Goal: Communication & Community: Ask a question

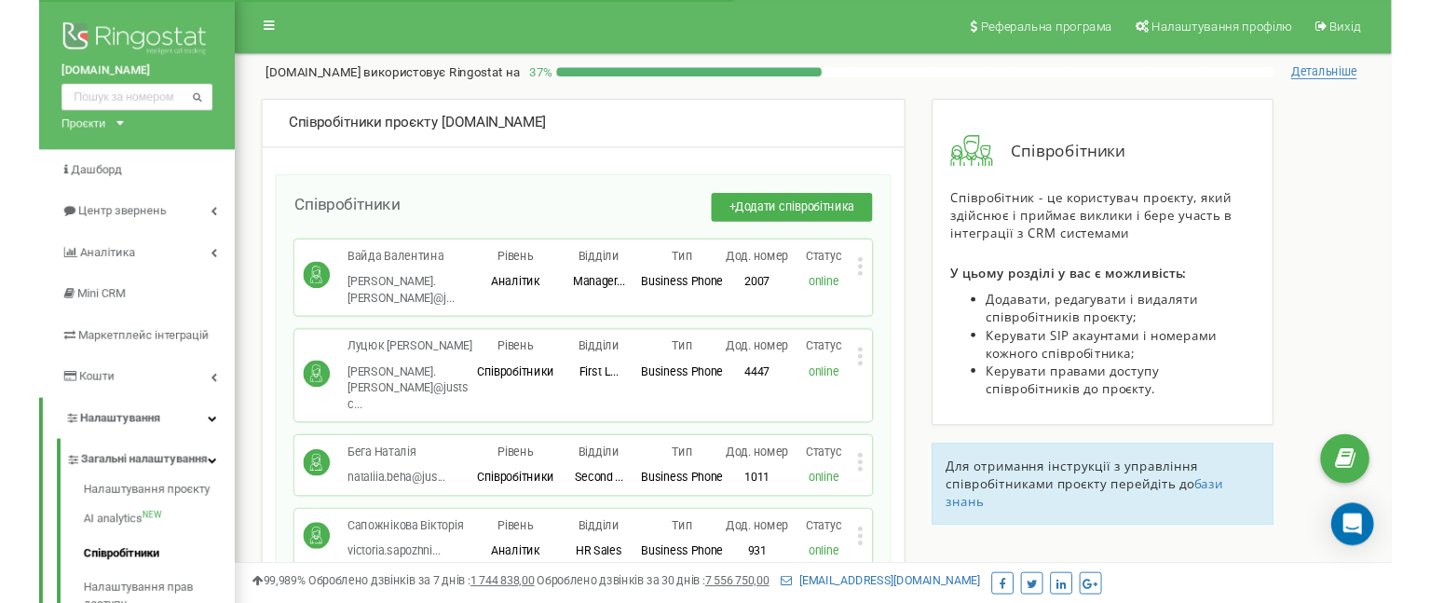
scroll to position [12853, 0]
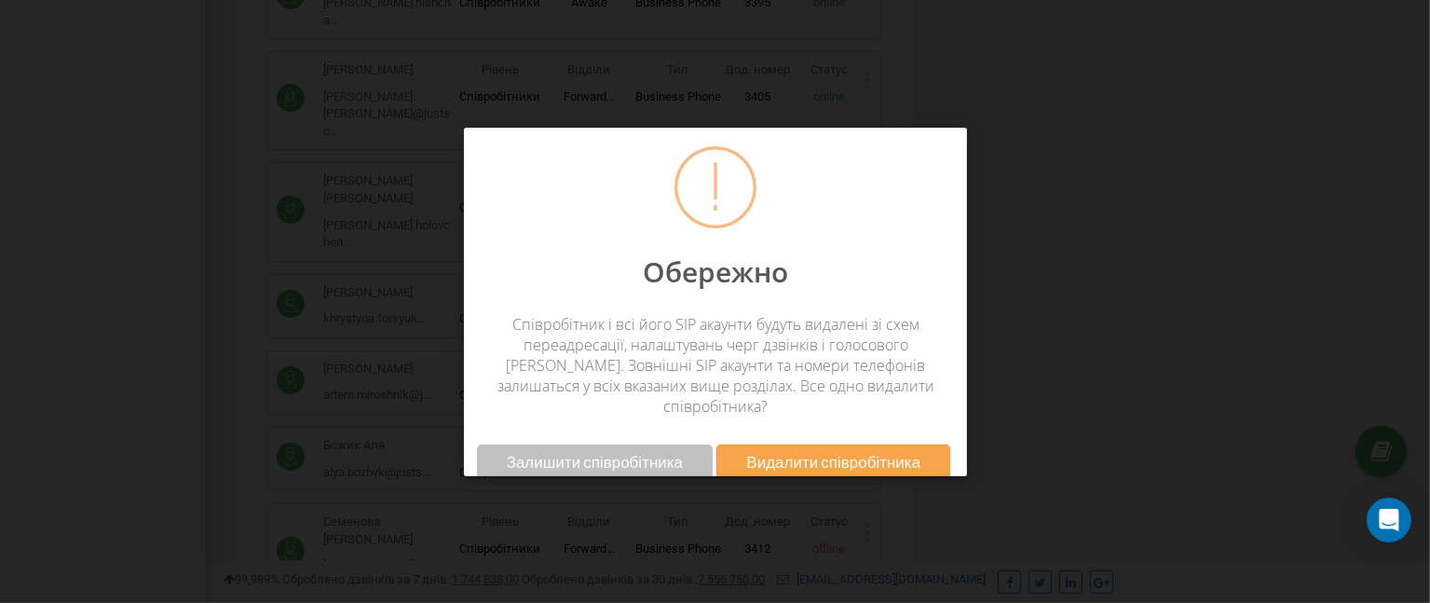
click at [809, 452] on span "Видалити співробітника" at bounding box center [833, 462] width 174 height 20
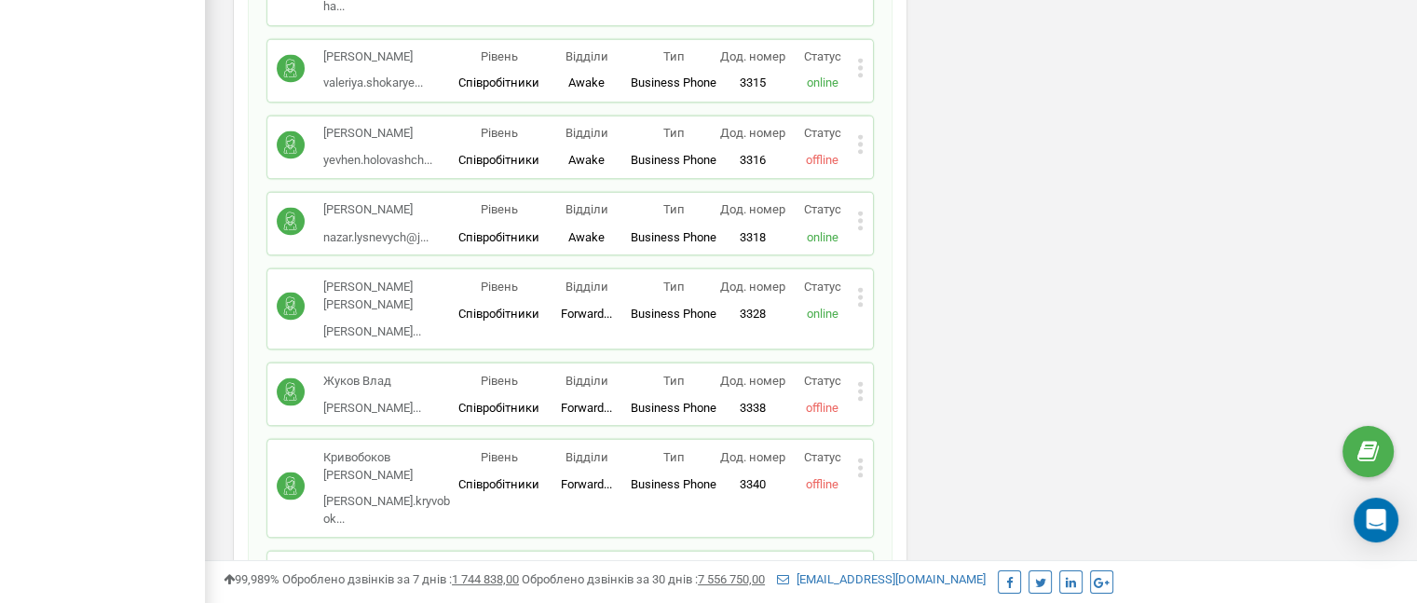
scroll to position [10059, 0]
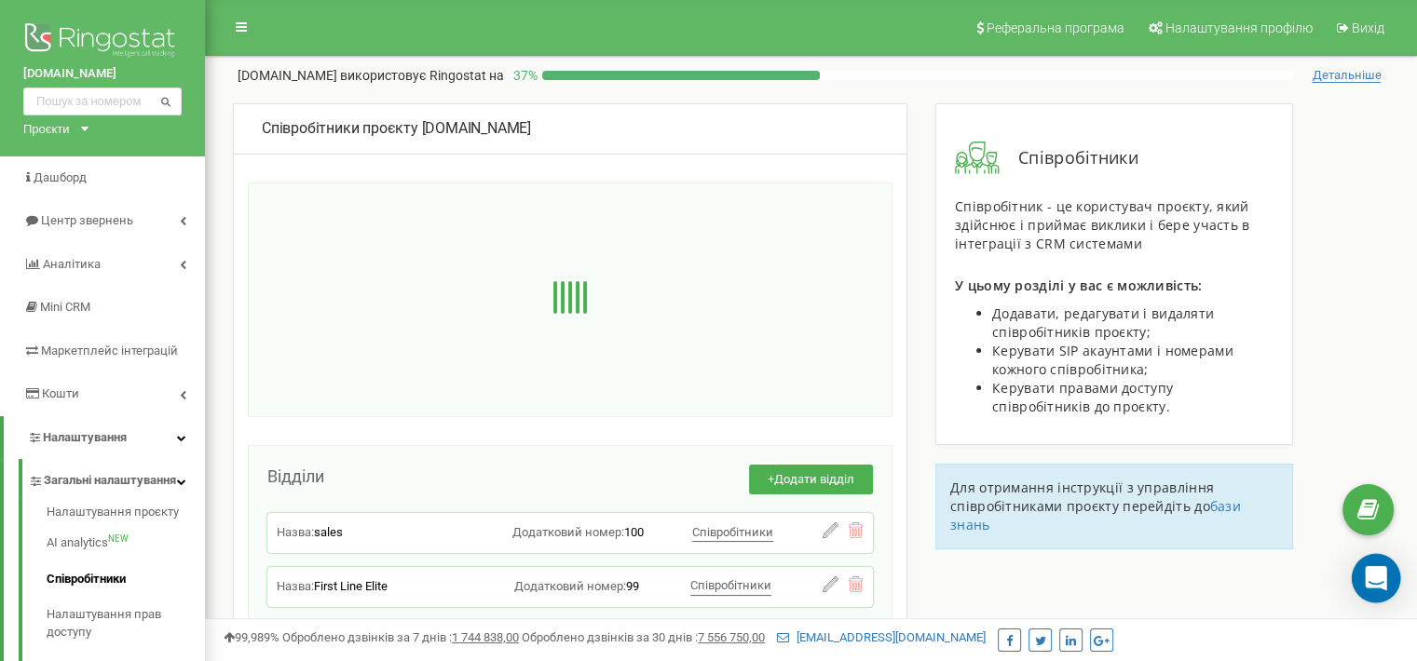
click at [1374, 587] on icon "Open Intercom Messenger" at bounding box center [1376, 578] width 24 height 24
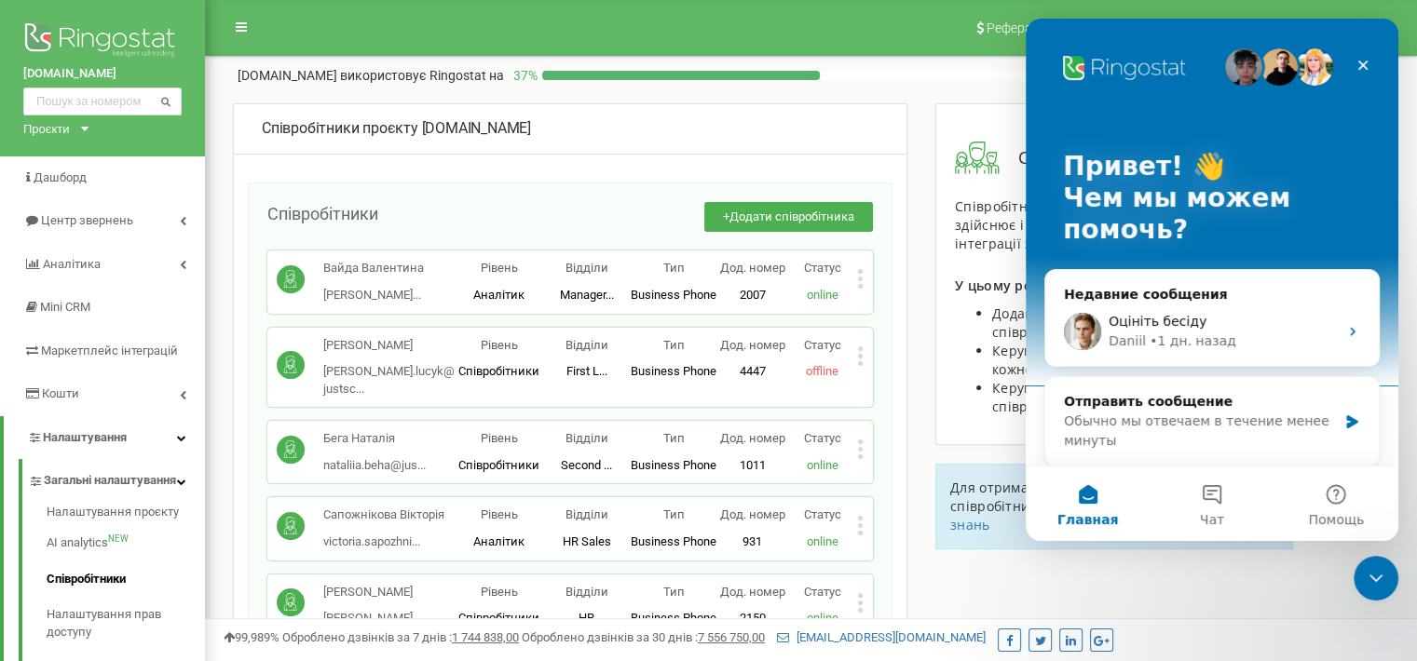
click at [1267, 433] on div "Обычно мы отвечаем в течение менее минуты" at bounding box center [1200, 431] width 273 height 39
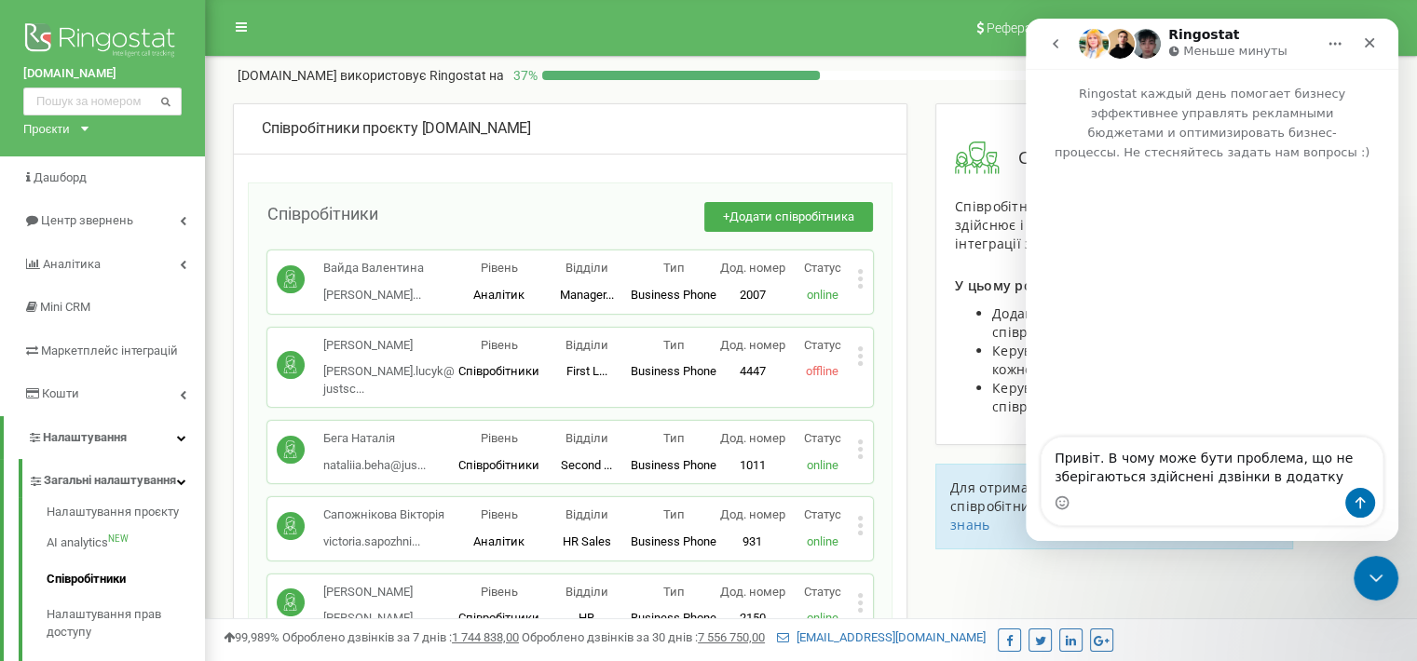
type textarea "Привіт. В чому може бути проблема, що не зберігаються здійснені дзвінки в додат…"
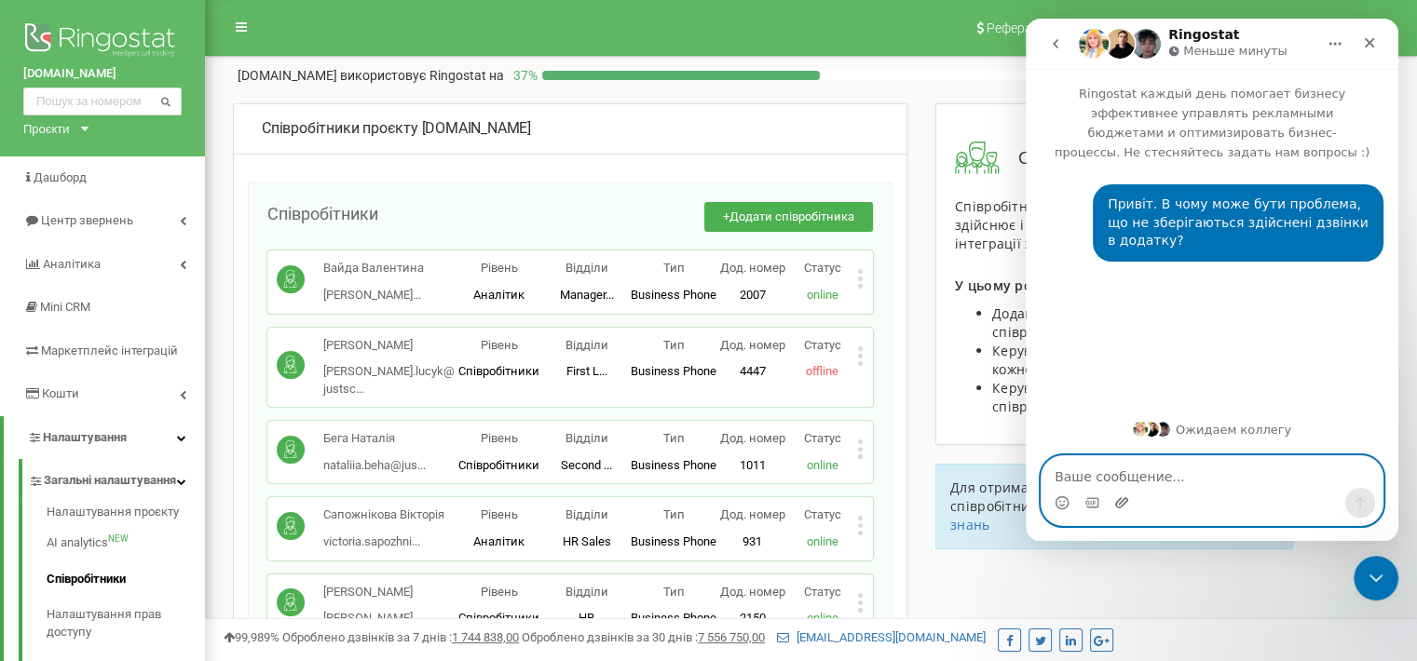
click at [1120, 508] on icon "Добавить вложение" at bounding box center [1121, 503] width 15 height 15
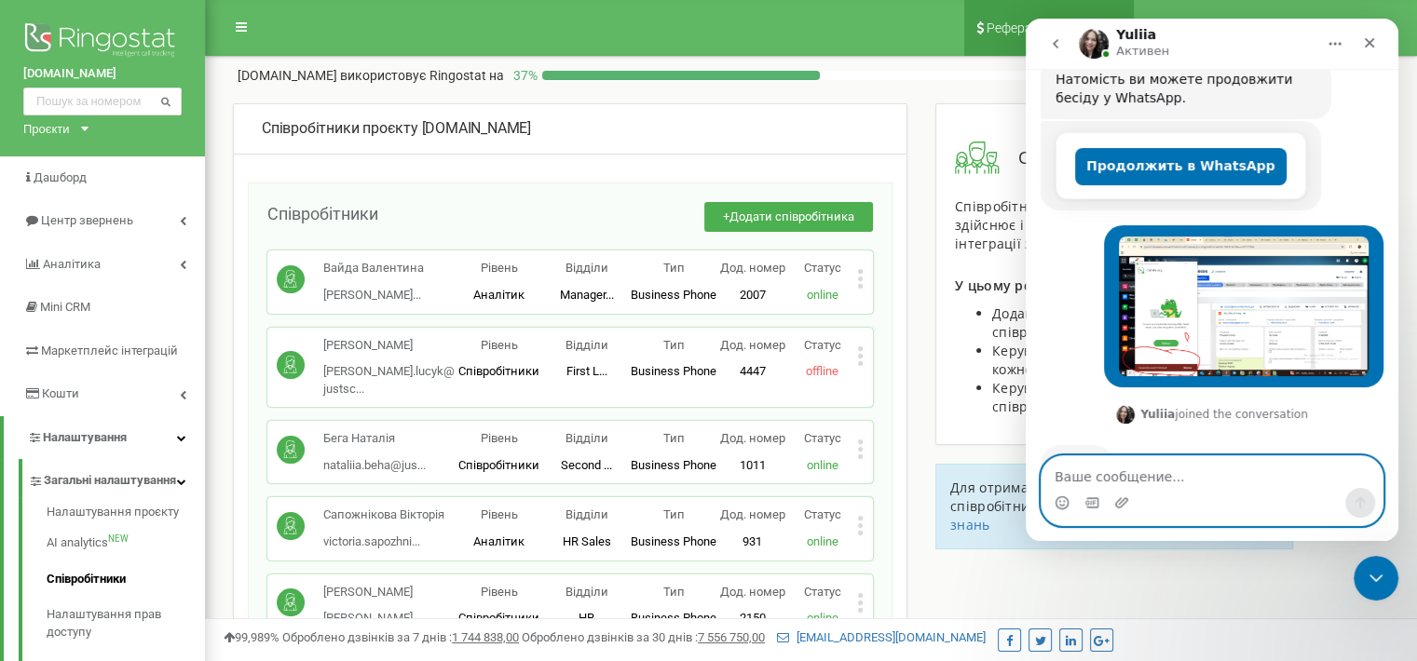
scroll to position [469, 0]
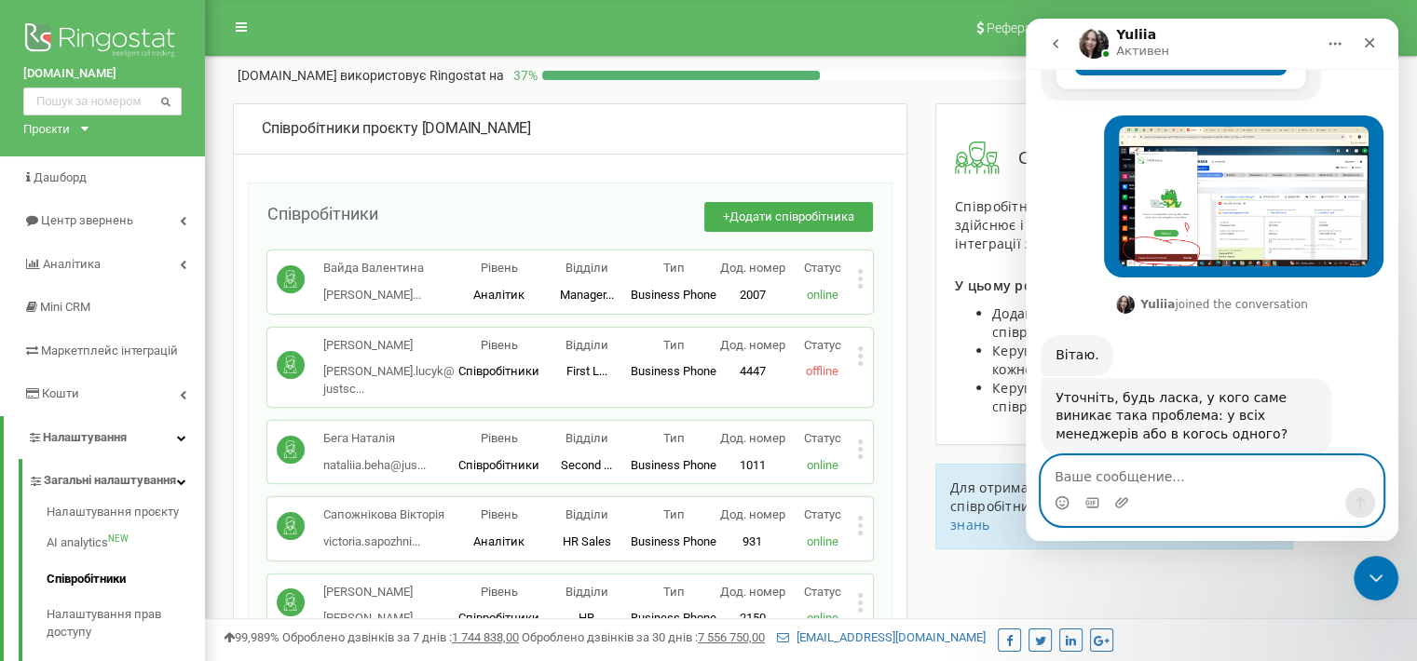
click at [1155, 475] on textarea "Ваше сообщение..." at bounding box center [1211, 472] width 341 height 32
type textarea "пока шо у одного"
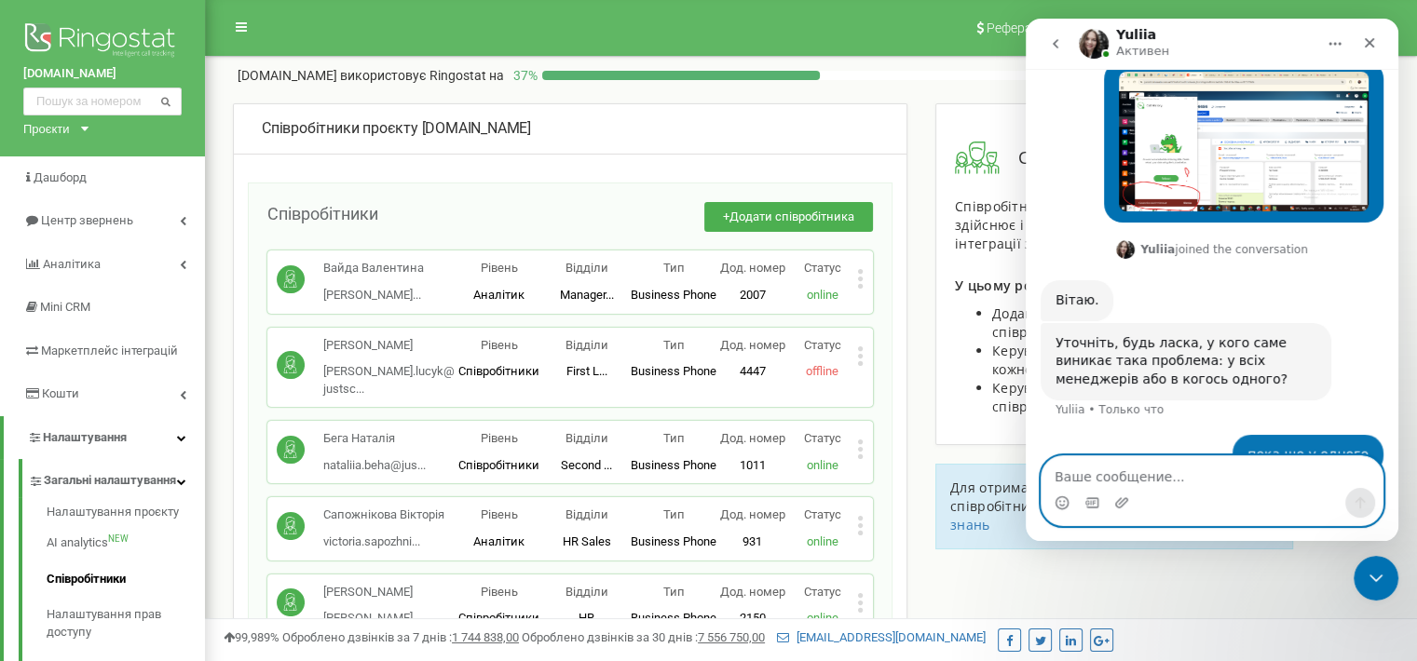
paste textarea "[PERSON_NAME][EMAIL_ADDRESS][DOMAIN_NAME]"
type textarea "[PERSON_NAME][EMAIL_ADDRESS][DOMAIN_NAME]"
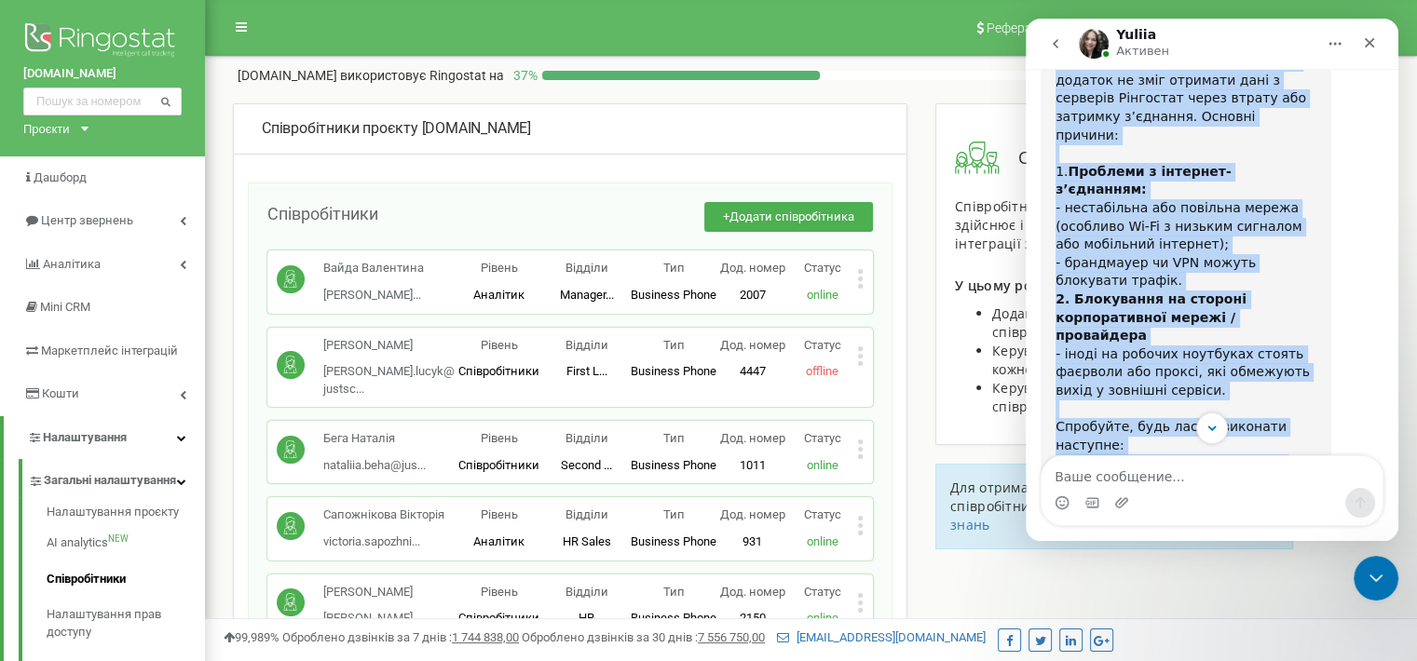
scroll to position [1199, 0]
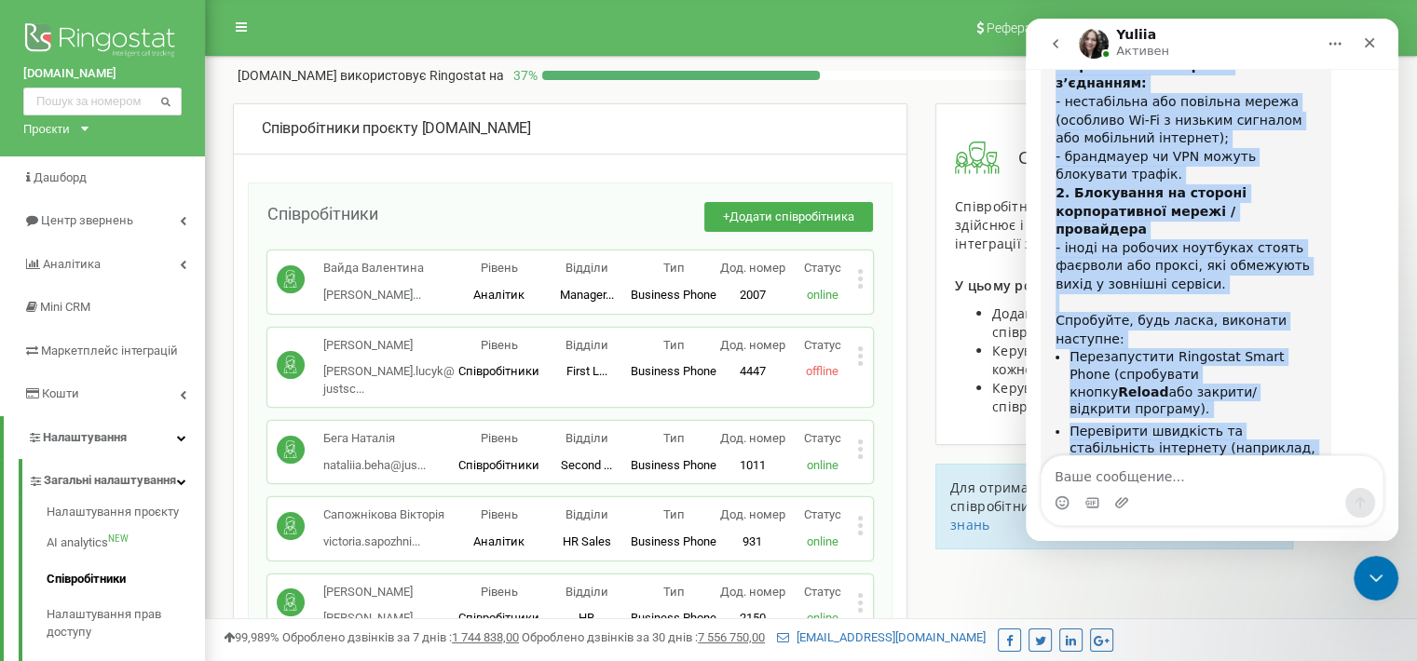
drag, startPoint x: 1052, startPoint y: 273, endPoint x: 1243, endPoint y: 400, distance: 229.2
click at [1243, 400] on div "Дякую за очікування. Помилка, яка виникає, означає, що додаток не зміг отримати…" at bounding box center [1186, 241] width 291 height 646
copy div "Помилка, яка виникає, означає, що додаток не зміг отримати дані з серверів Рінг…"
click at [1163, 423] on li "Перевірити швидкість та стабільність інтернету (наприклад, запустити speedtest)." at bounding box center [1192, 449] width 247 height 52
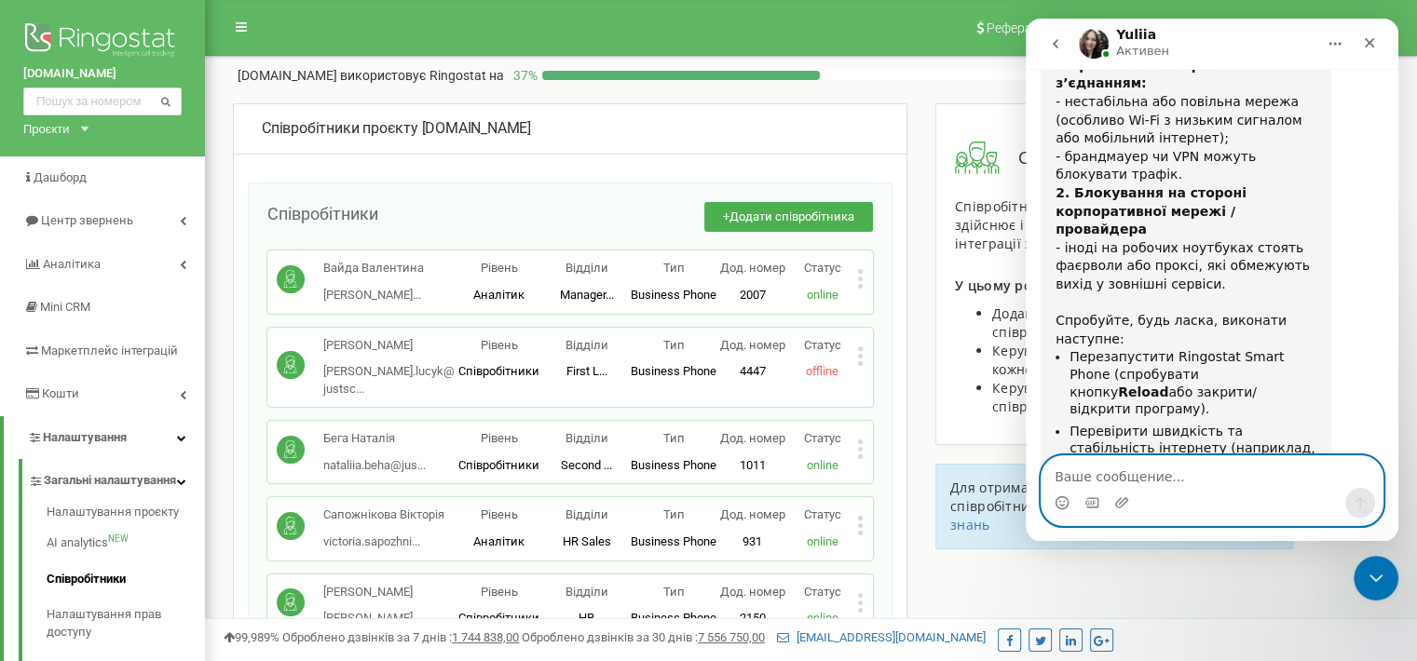
click at [1186, 470] on textarea "Ваше сообщение..." at bounding box center [1211, 472] width 341 height 32
type textarea "Передав, дякую"
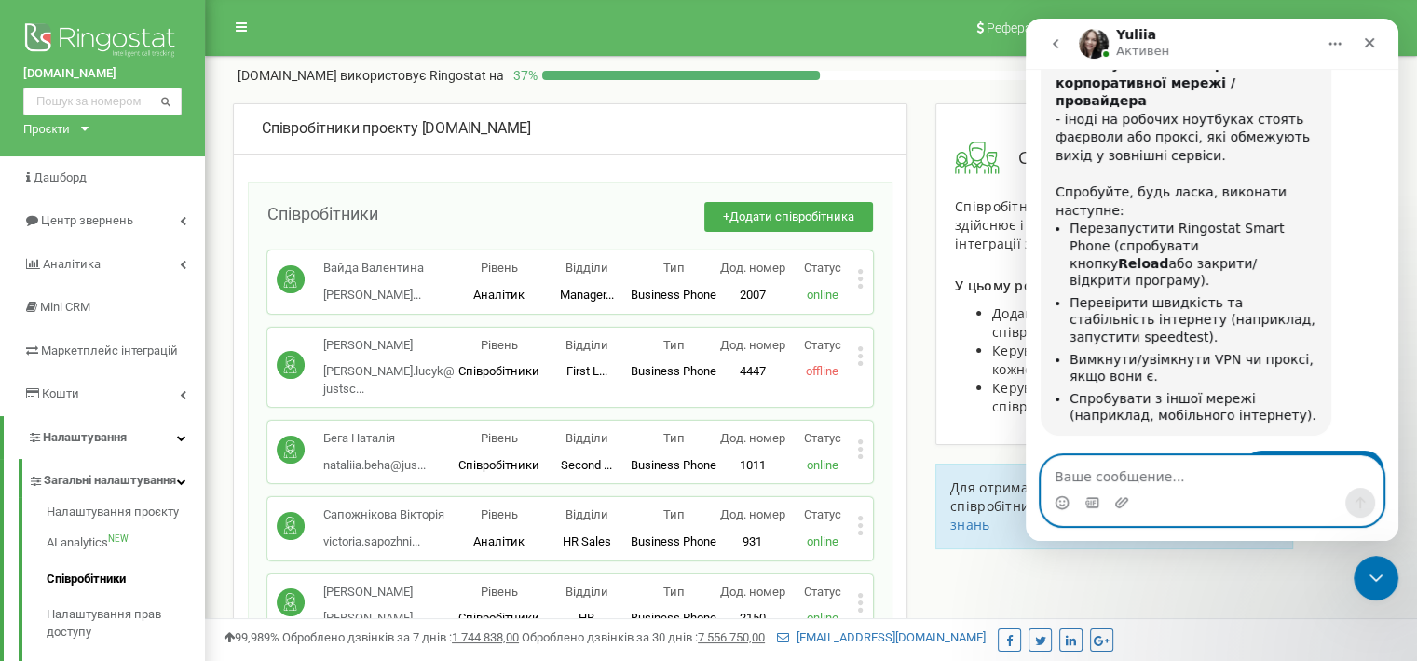
scroll to position [1328, 0]
type textarea "ні"
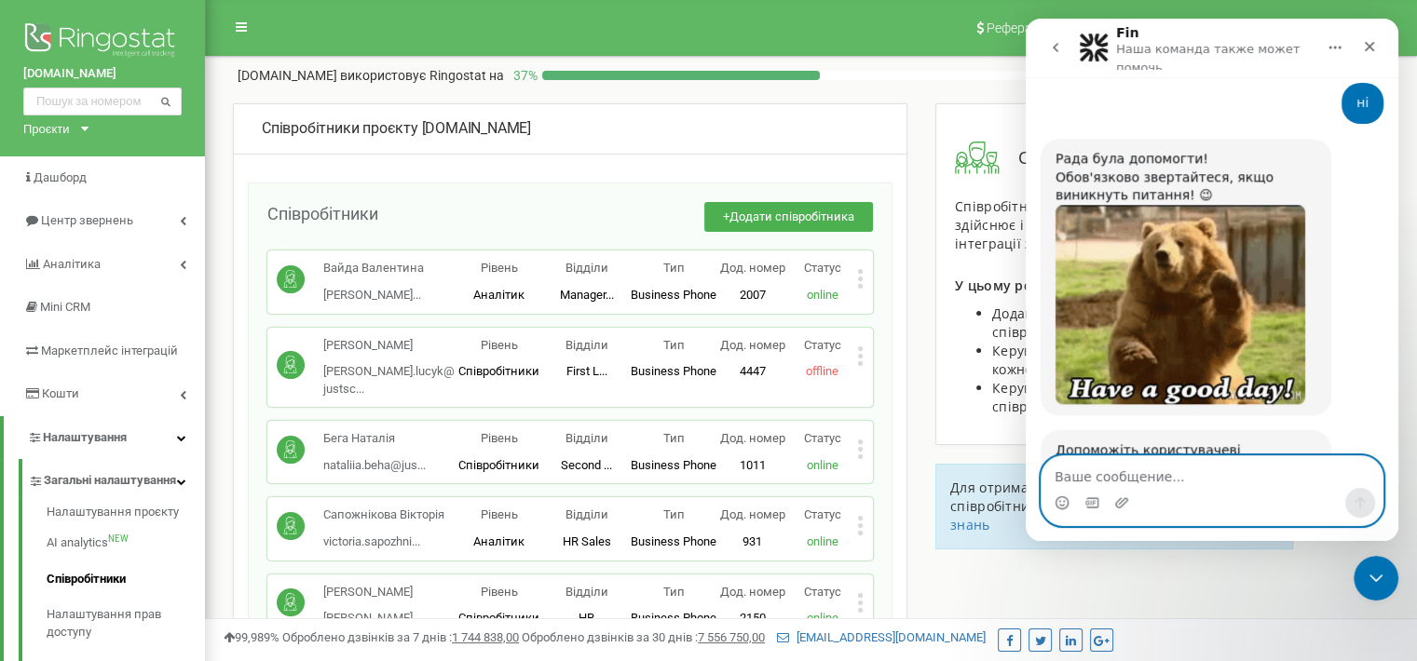
scroll to position [1851, 0]
